Goal: Task Accomplishment & Management: Use online tool/utility

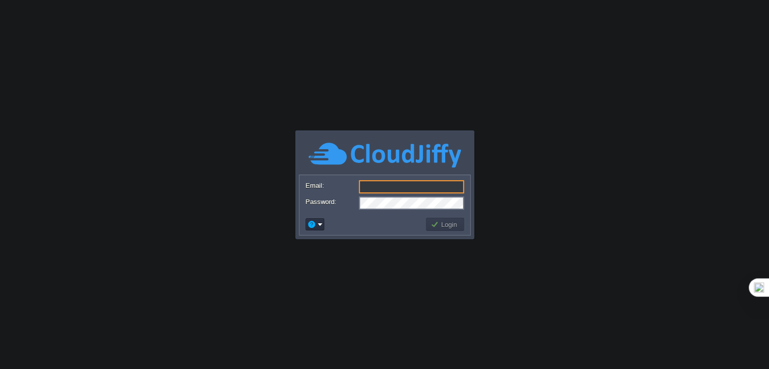
type input "[EMAIL_ADDRESS][DOMAIN_NAME]"
click at [437, 222] on button "Login" at bounding box center [444, 224] width 29 height 9
click at [452, 225] on body "Application Platform v.8.10.2 Email: [EMAIL_ADDRESS][DOMAIN_NAME] Password: Log…" at bounding box center [384, 184] width 769 height 369
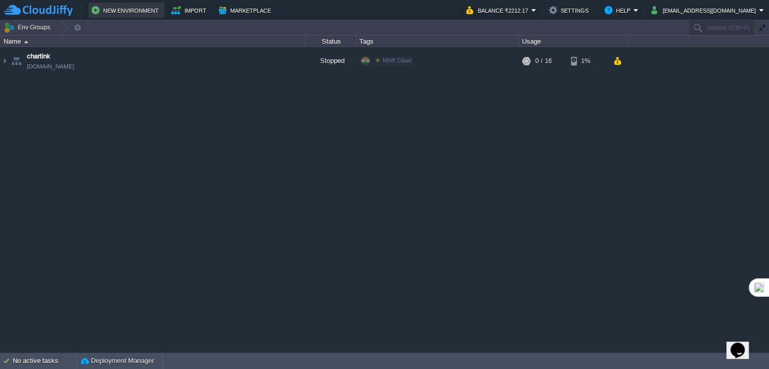
click at [122, 9] on button "New Environment" at bounding box center [126, 10] width 70 height 12
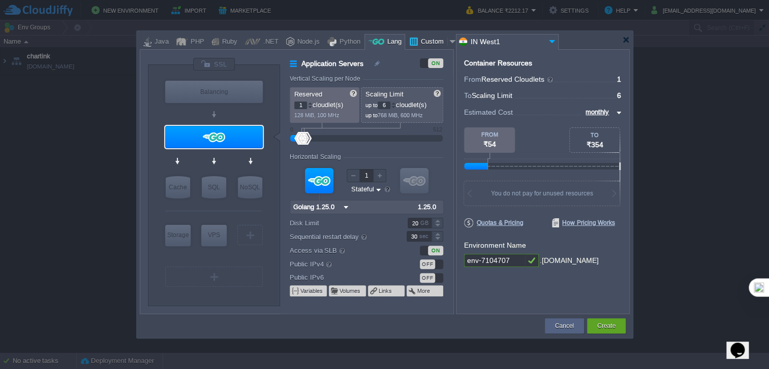
click at [424, 41] on div "Custom" at bounding box center [432, 42] width 29 height 15
type input "Application Servers"
type input "16"
type input "Docker Image"
type input "Stateless"
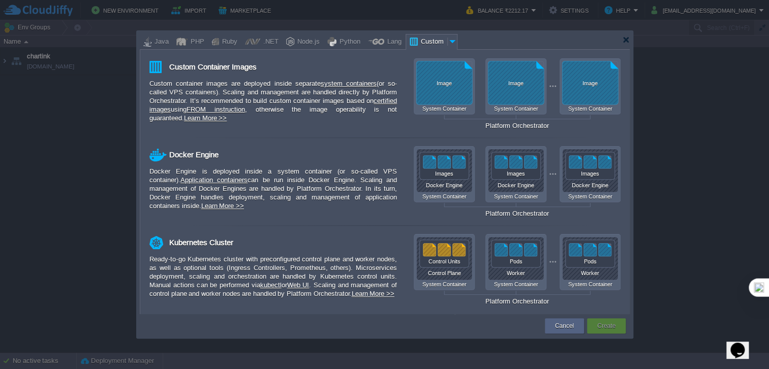
click at [264, 13] on div at bounding box center [384, 184] width 769 height 369
click at [237, 9] on div at bounding box center [384, 184] width 769 height 369
click at [562, 331] on div "Cancel" at bounding box center [564, 325] width 24 height 15
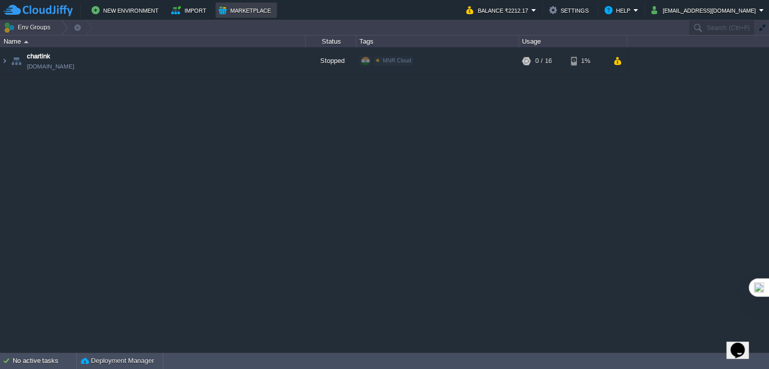
click at [226, 6] on button "Marketplace" at bounding box center [245, 10] width 55 height 12
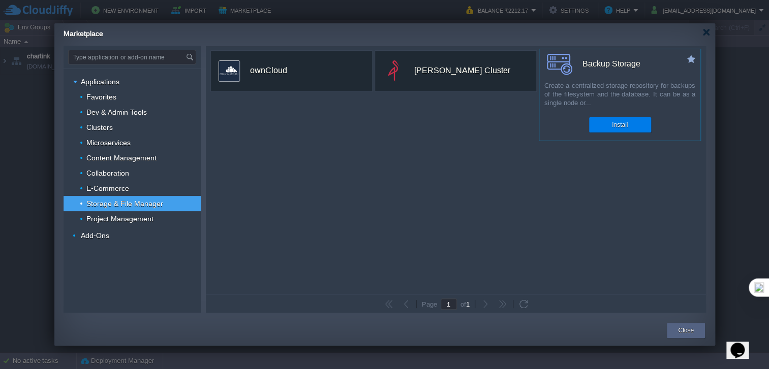
click at [617, 80] on div "custom Backup Storage Create a centralized storage repository for backups of th…" at bounding box center [619, 95] width 162 height 92
click at [622, 123] on button "Install" at bounding box center [620, 125] width 16 height 10
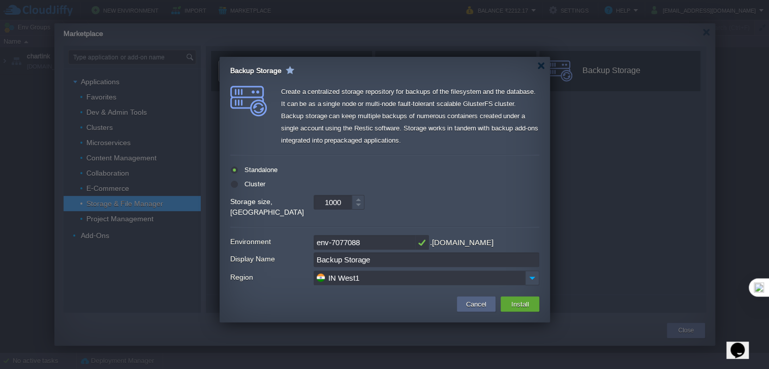
click at [389, 271] on input "IN West1" at bounding box center [418, 278] width 211 height 15
click at [252, 235] on label "Environment" at bounding box center [271, 242] width 82 height 14
click at [248, 183] on label "Cluster" at bounding box center [253, 184] width 23 height 8
click at [237, 183] on input "radio" at bounding box center [233, 186] width 7 height 7
radio input "true"
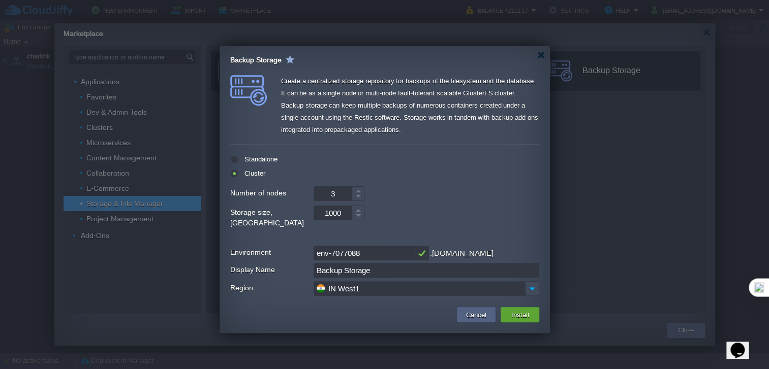
drag, startPoint x: 329, startPoint y: 213, endPoint x: 251, endPoint y: 212, distance: 77.7
click at [252, 212] on div "Storage size, GB 1000" at bounding box center [384, 218] width 309 height 24
type input "1000"
click at [395, 246] on input "env-7077088" at bounding box center [364, 253] width 102 height 15
click at [393, 263] on input "Backup Storage" at bounding box center [426, 270] width 226 height 15
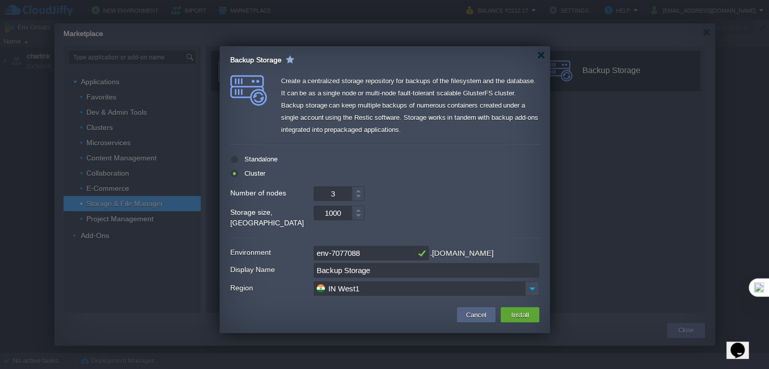
click at [252, 158] on label "Standalone" at bounding box center [260, 159] width 36 height 8
click at [237, 158] on input "radio" at bounding box center [233, 161] width 7 height 7
radio input "true"
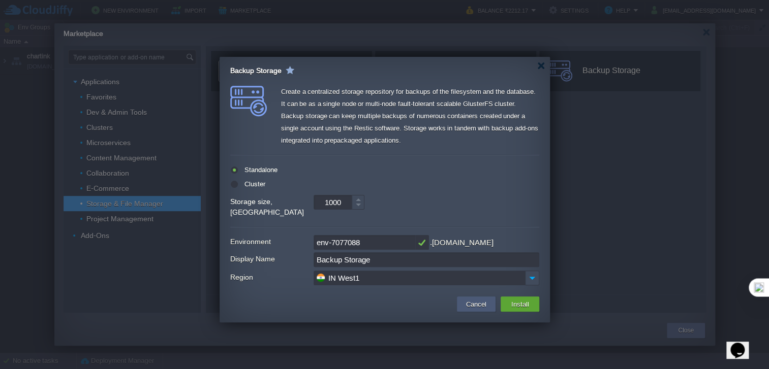
click at [472, 298] on button "Cancel" at bounding box center [476, 304] width 26 height 12
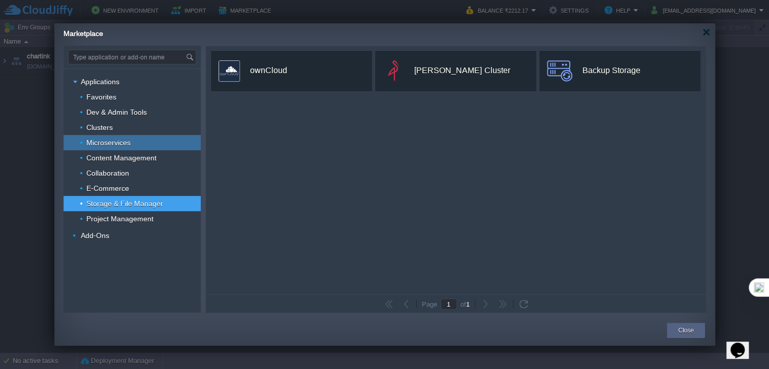
click at [111, 141] on span "Microservices" at bounding box center [108, 142] width 47 height 9
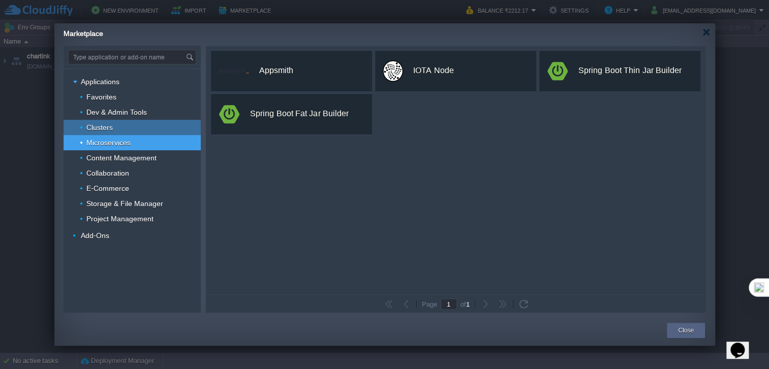
click at [116, 120] on div "Clusters" at bounding box center [131, 127] width 137 height 15
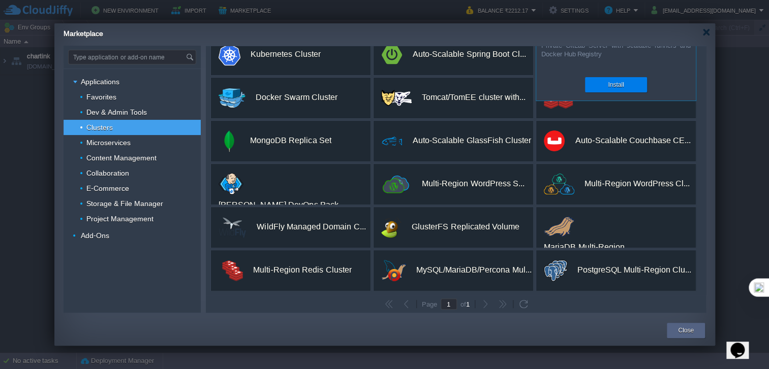
scroll to position [103, 0]
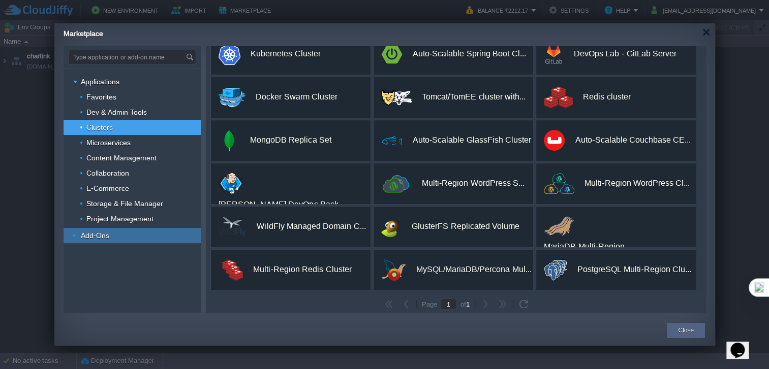
click at [106, 233] on span "Add-Ons" at bounding box center [95, 235] width 31 height 9
type input "Type application or add-on name"
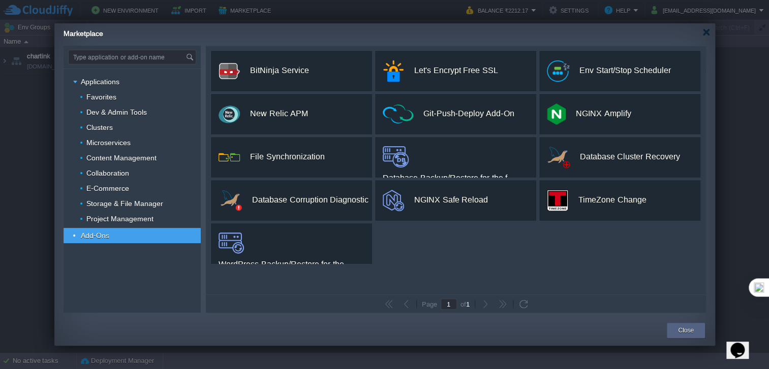
scroll to position [0, 0]
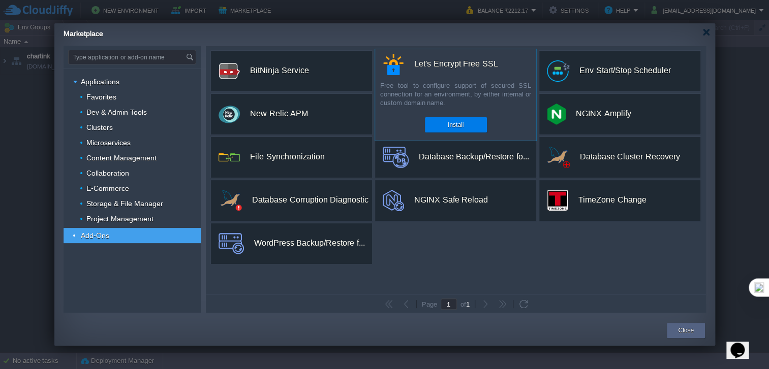
click at [442, 64] on div "Let's Encrypt Free SSL" at bounding box center [455, 63] width 83 height 21
click at [453, 122] on button "Install" at bounding box center [456, 125] width 16 height 10
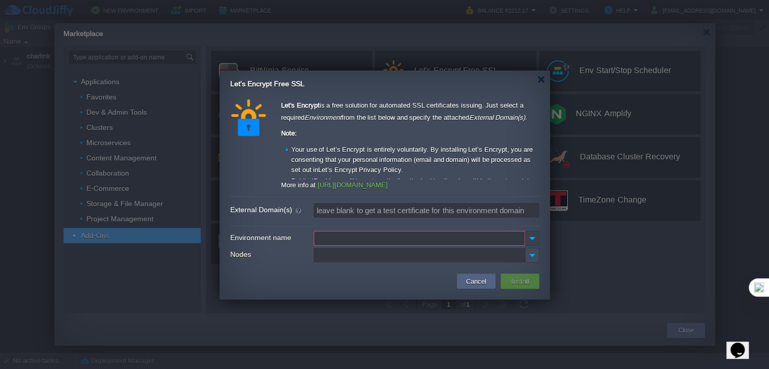
click at [529, 237] on img at bounding box center [532, 238] width 14 height 15
click at [378, 256] on span "chartink (stream)" at bounding box center [355, 254] width 55 height 10
click at [249, 251] on label "Nodes" at bounding box center [271, 255] width 82 height 14
click at [313, 251] on input "Nodes" at bounding box center [418, 255] width 211 height 15
click at [274, 217] on form "External Domain(s) leave blank to get a test certificate for this environment d…" at bounding box center [384, 210] width 309 height 19
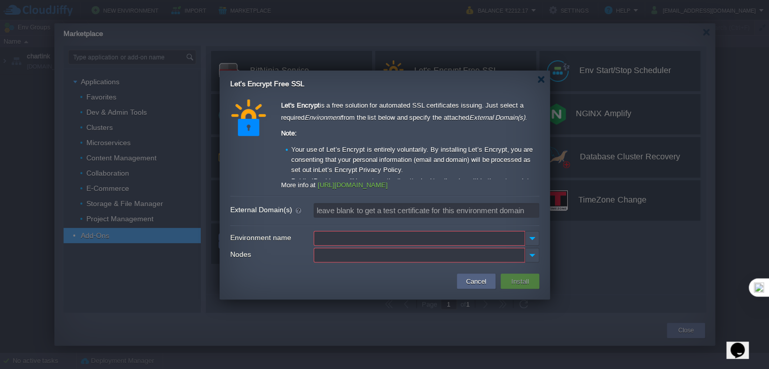
click at [388, 185] on link "[URL][DOMAIN_NAME]" at bounding box center [352, 185] width 70 height 8
